Goal: Information Seeking & Learning: Find specific fact

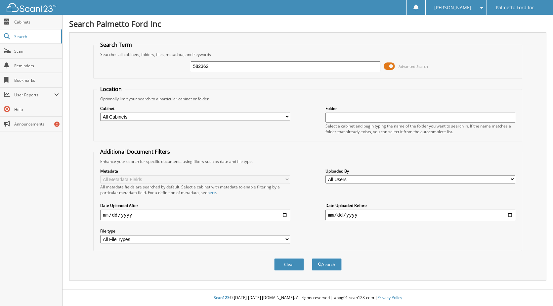
type input "582362"
click at [312, 258] on button "Search" at bounding box center [327, 264] width 30 height 12
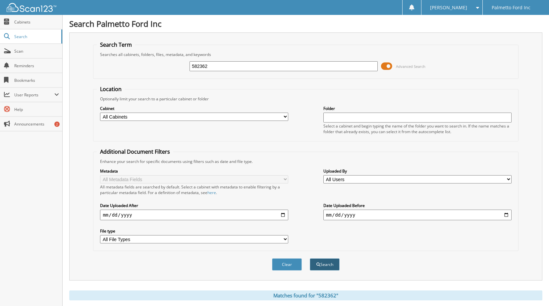
click at [322, 266] on button "Search" at bounding box center [325, 264] width 30 height 12
click at [17, 40] on link "Search" at bounding box center [31, 36] width 62 height 14
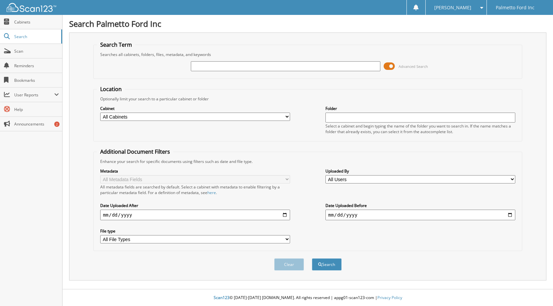
click at [284, 118] on select "All Cabinets 2021 FORD DEALS 2022 FORD DEALS 2023 FORD DEALS 2024 FORD DEALS 20…" at bounding box center [195, 117] width 190 height 8
select select "32019"
click at [100, 113] on select "All Cabinets 2021 FORD DEALS 2022 FORD DEALS 2023 FORD DEALS 2024 FORD DEALS 20…" at bounding box center [195, 117] width 190 height 8
click at [215, 67] on input "text" at bounding box center [286, 66] width 190 height 10
type input "582362"
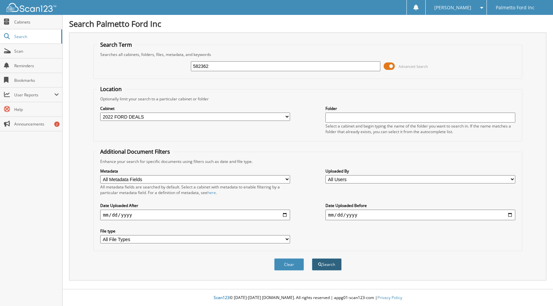
click at [324, 266] on button "Search" at bounding box center [327, 264] width 30 height 12
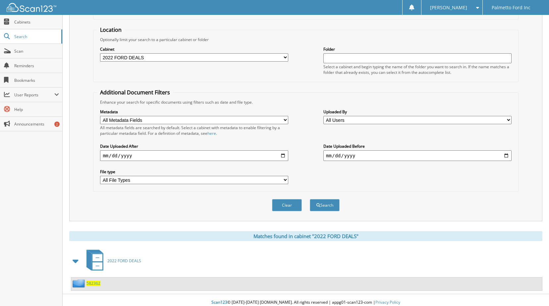
scroll to position [64, 0]
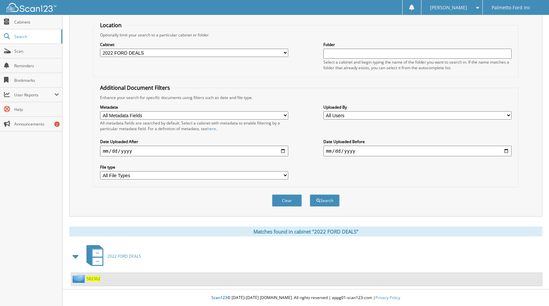
click at [95, 277] on span "582362" at bounding box center [93, 279] width 14 height 6
